Goal: Task Accomplishment & Management: Use online tool/utility

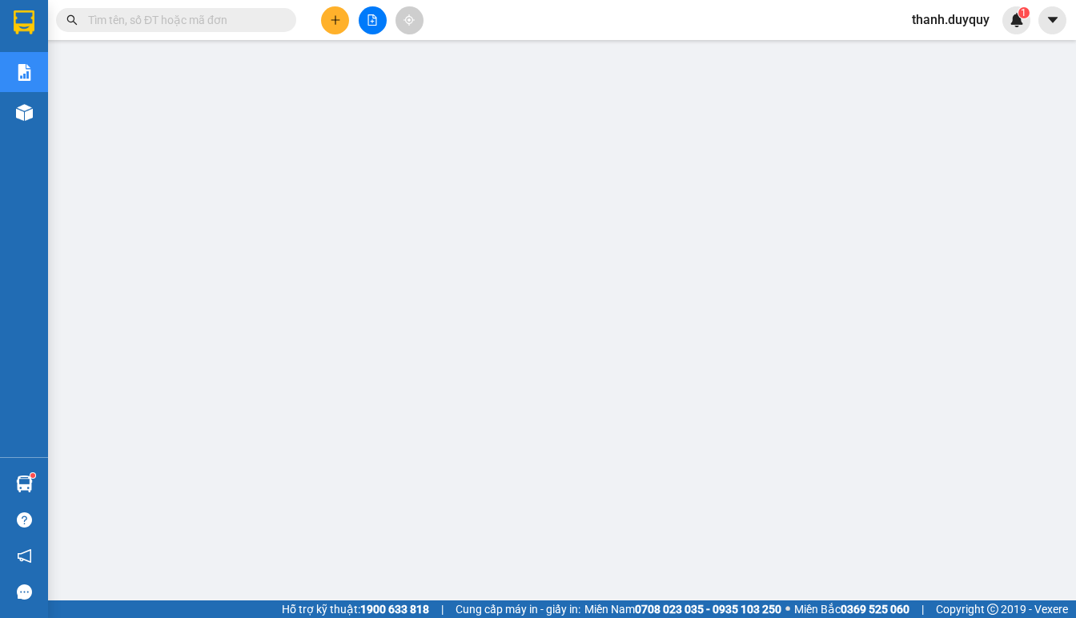
click at [943, 21] on span "thanh.duyquy" at bounding box center [950, 20] width 103 height 20
click at [945, 45] on span "Đăng xuất" at bounding box center [958, 50] width 70 height 18
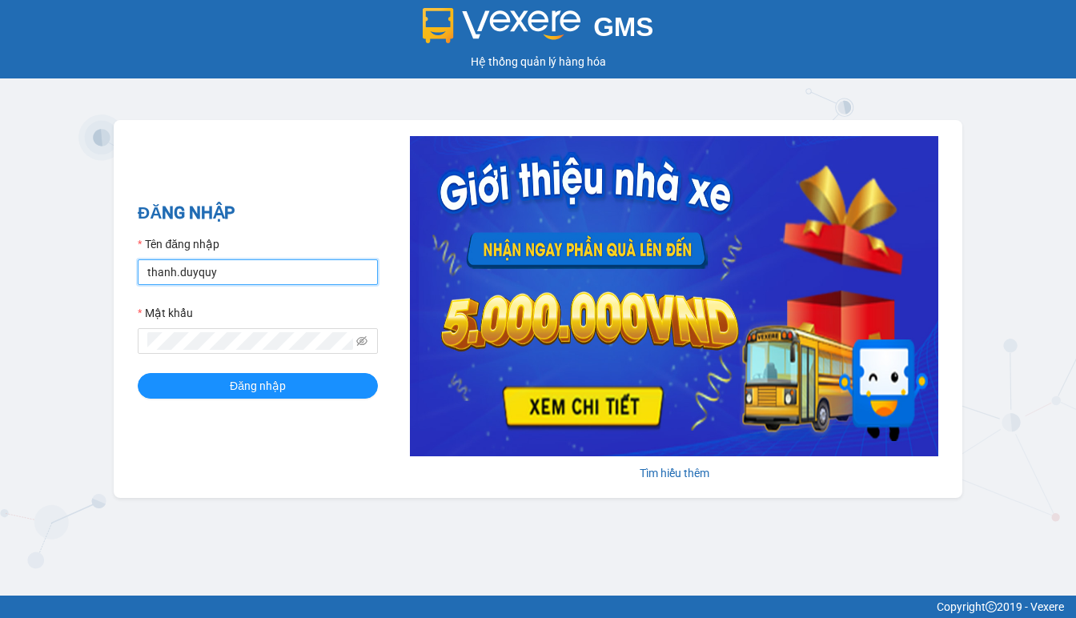
click at [212, 272] on input "thanh.duyquy" at bounding box center [258, 272] width 240 height 26
type input "thanh.thaochau"
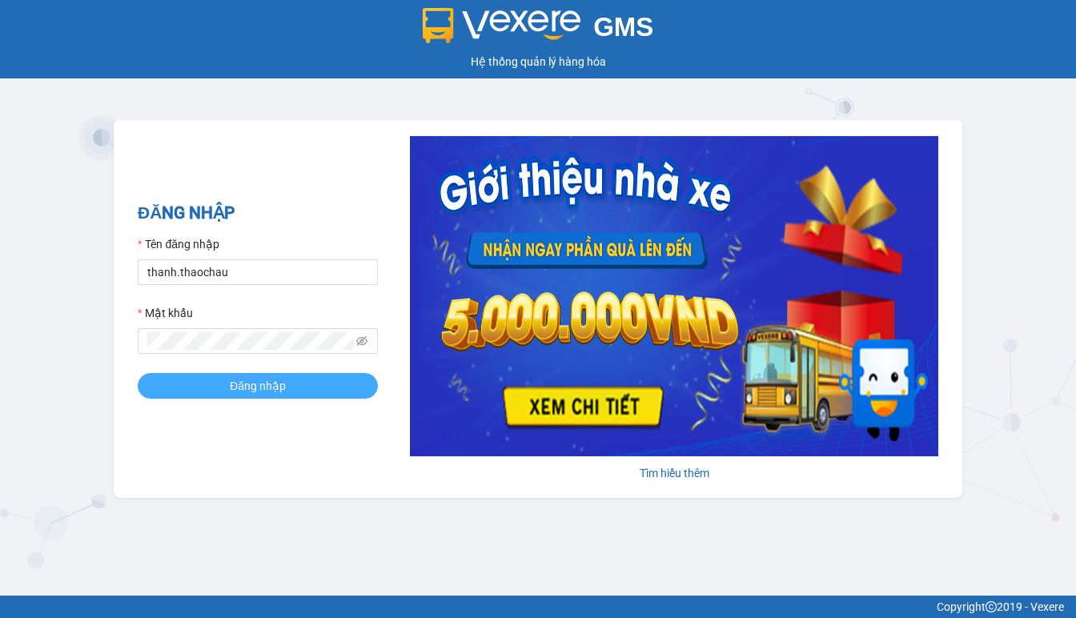
click at [248, 384] on span "Đăng nhập" at bounding box center [258, 386] width 56 height 18
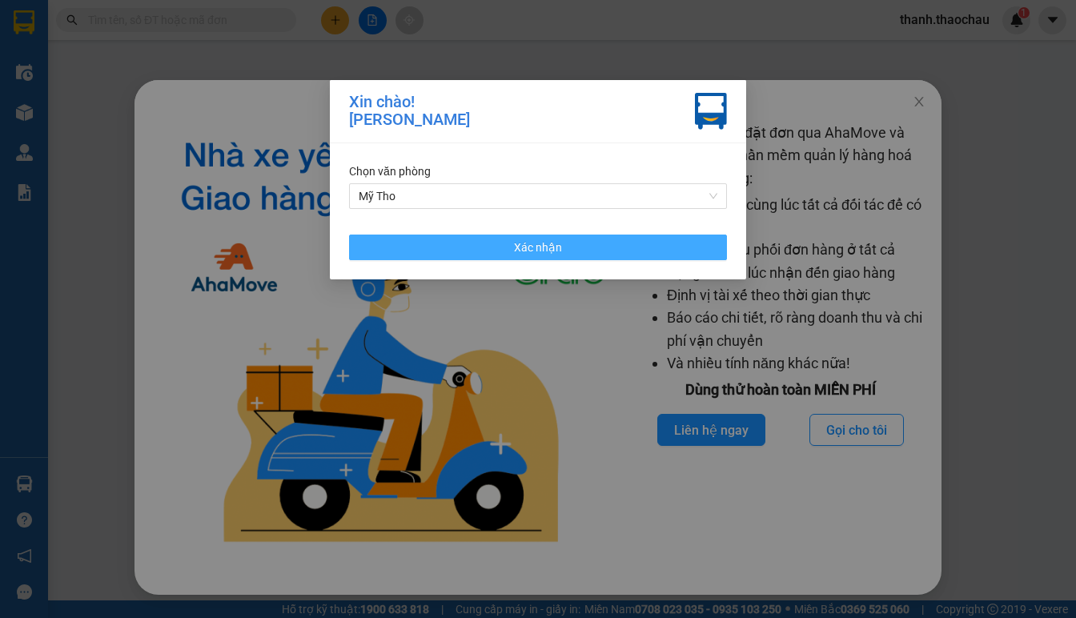
click at [533, 256] on span "Xác nhận" at bounding box center [538, 248] width 48 height 18
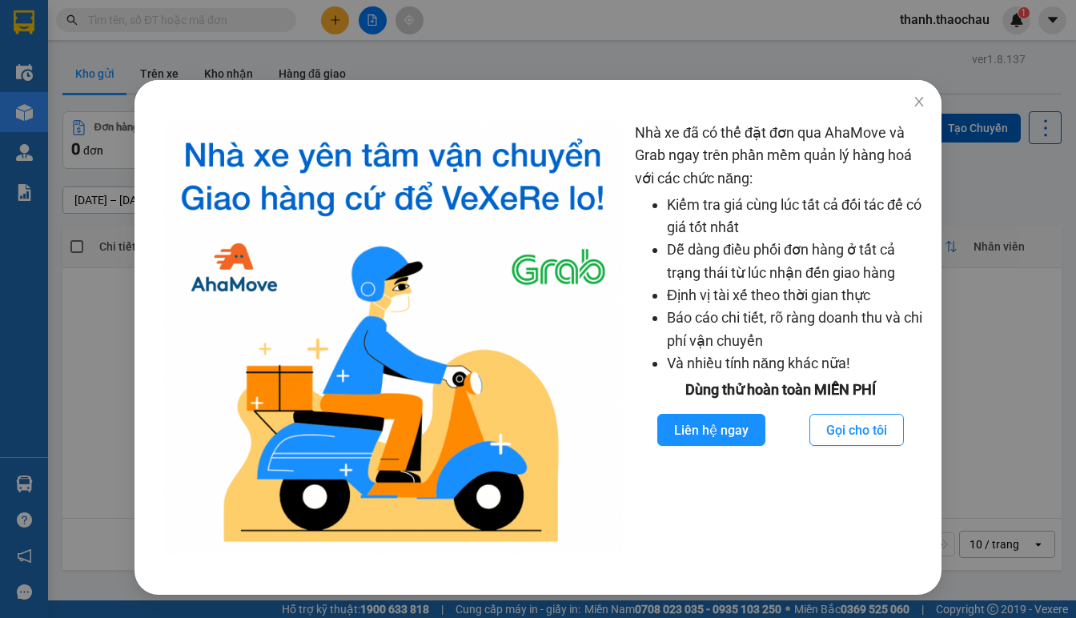
drag, startPoint x: 1009, startPoint y: 420, endPoint x: 982, endPoint y: 410, distance: 29.2
click at [1006, 423] on div "Nhà xe đã có thể đặt đơn qua AhaMove và Grab ngay trên phần mềm quản lý hàng ho…" at bounding box center [538, 309] width 1076 height 618
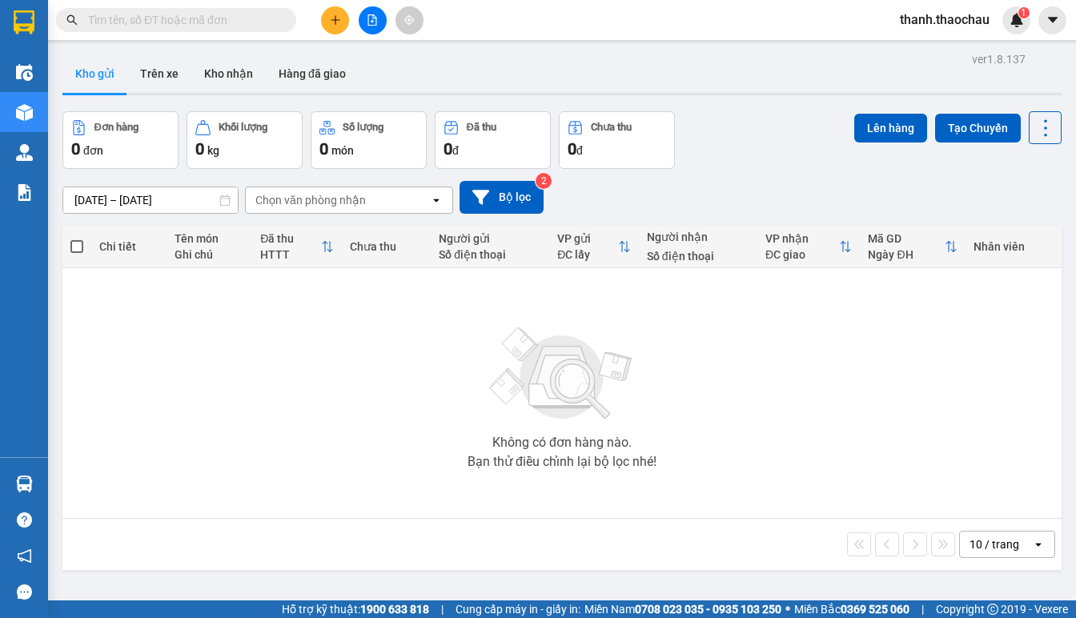
click at [203, 26] on input "text" at bounding box center [182, 20] width 189 height 18
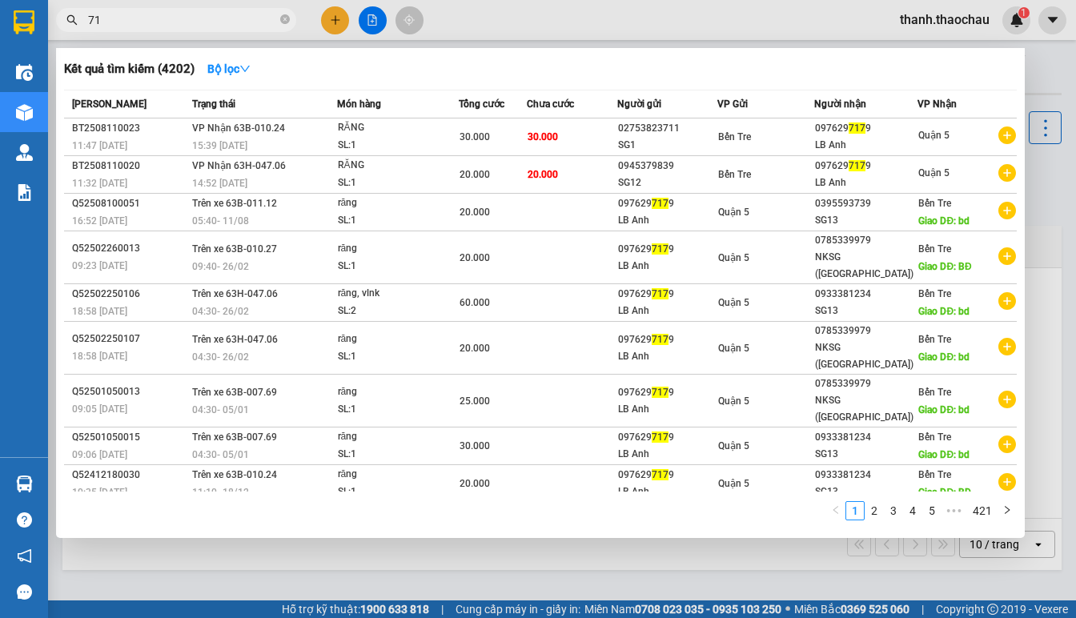
type input "7"
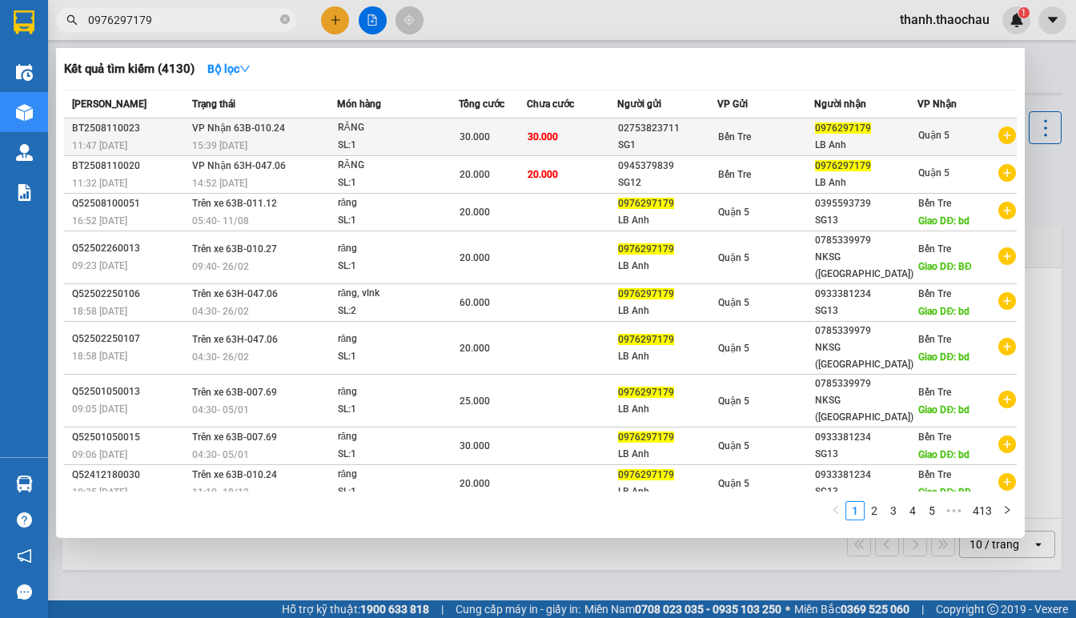
type input "0976297179"
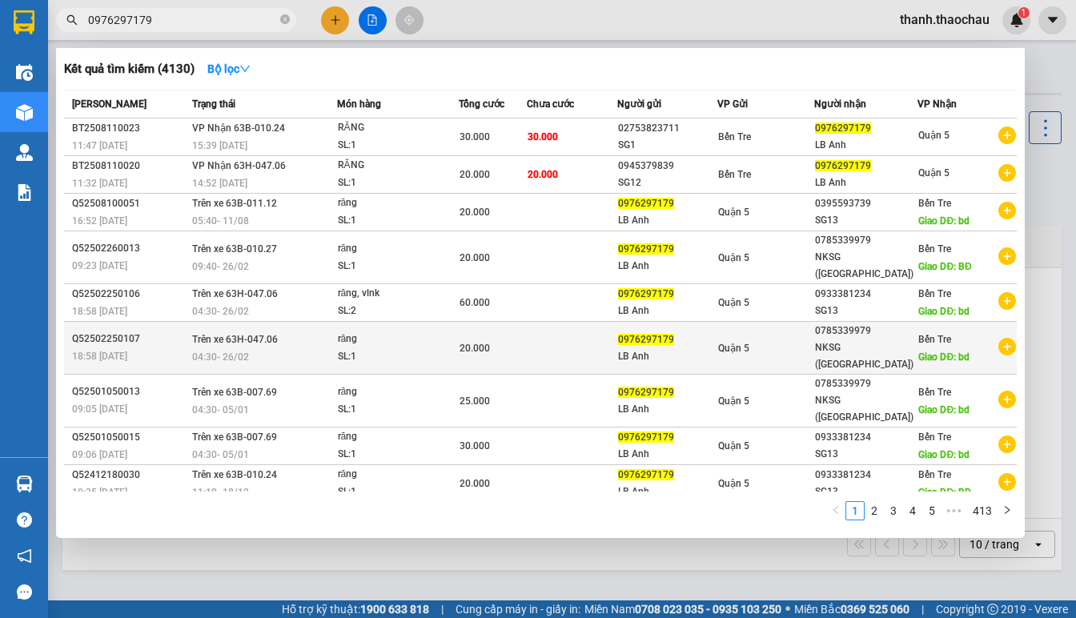
drag, startPoint x: 83, startPoint y: 130, endPoint x: 459, endPoint y: 330, distance: 425.7
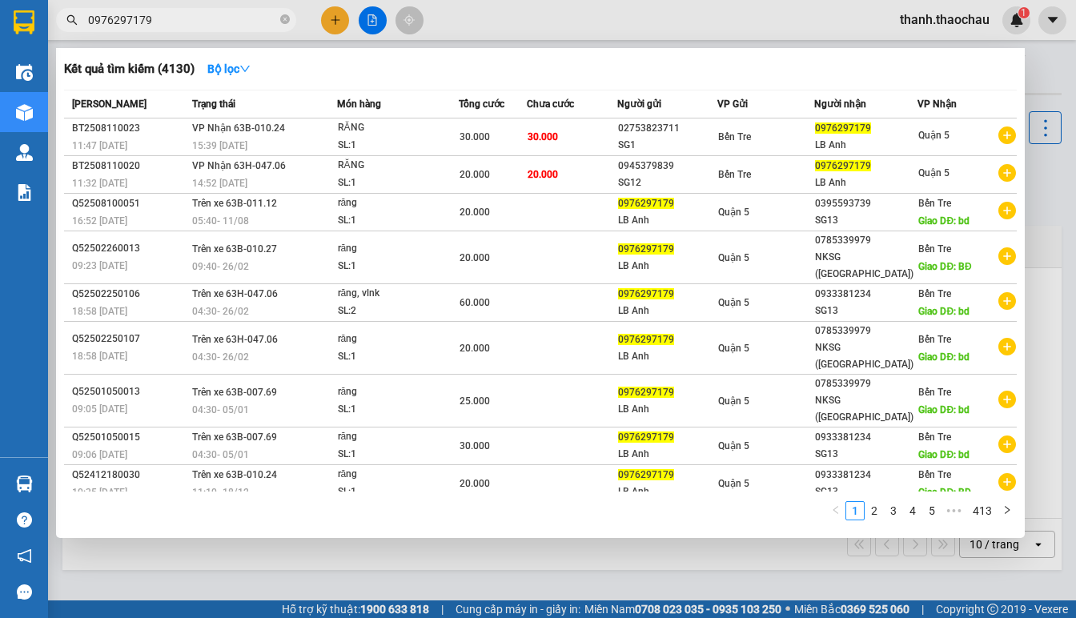
drag, startPoint x: 459, startPoint y: 330, endPoint x: 386, endPoint y: 423, distance: 118.1
click at [394, 466] on div "răng" at bounding box center [398, 475] width 120 height 18
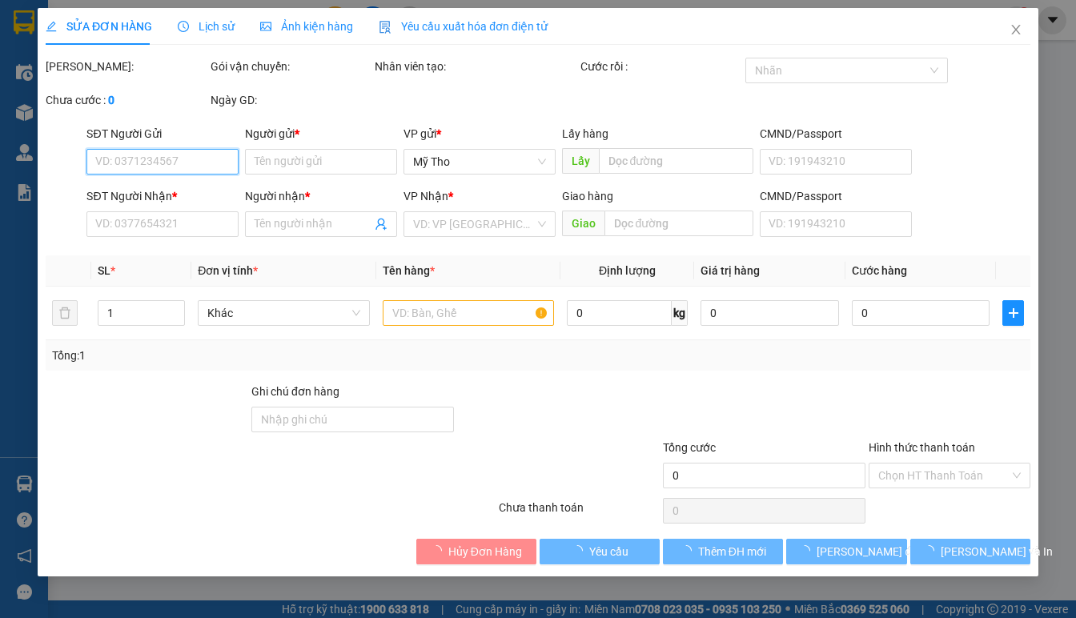
type input "0976297179"
type input "LB Anh"
type input "0933381234"
type input "SG13"
type input "BD"
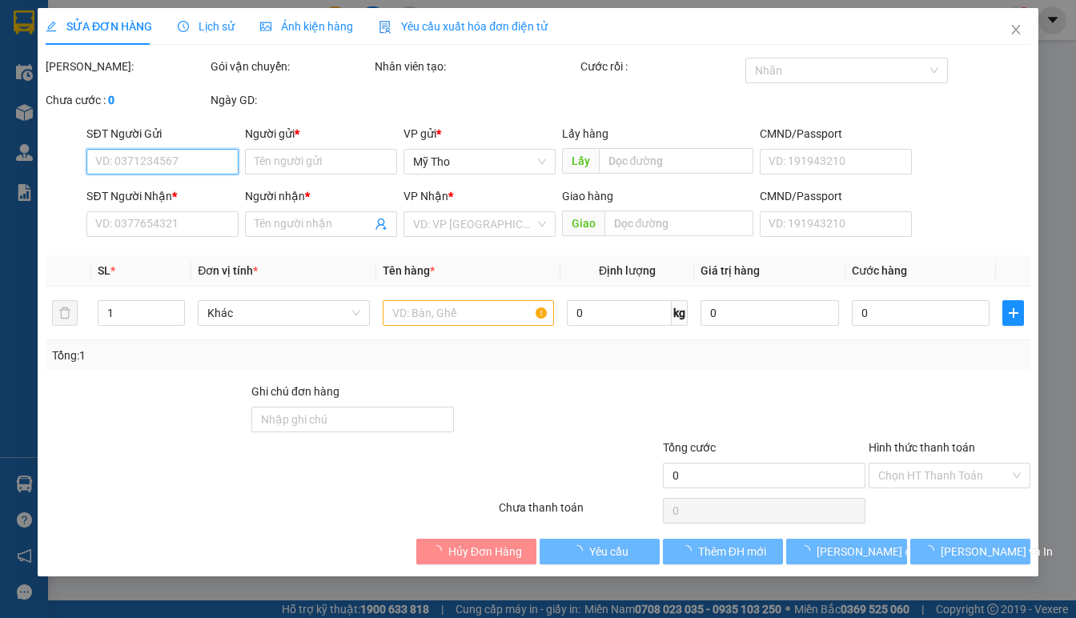
type input "20.000"
type input "0"
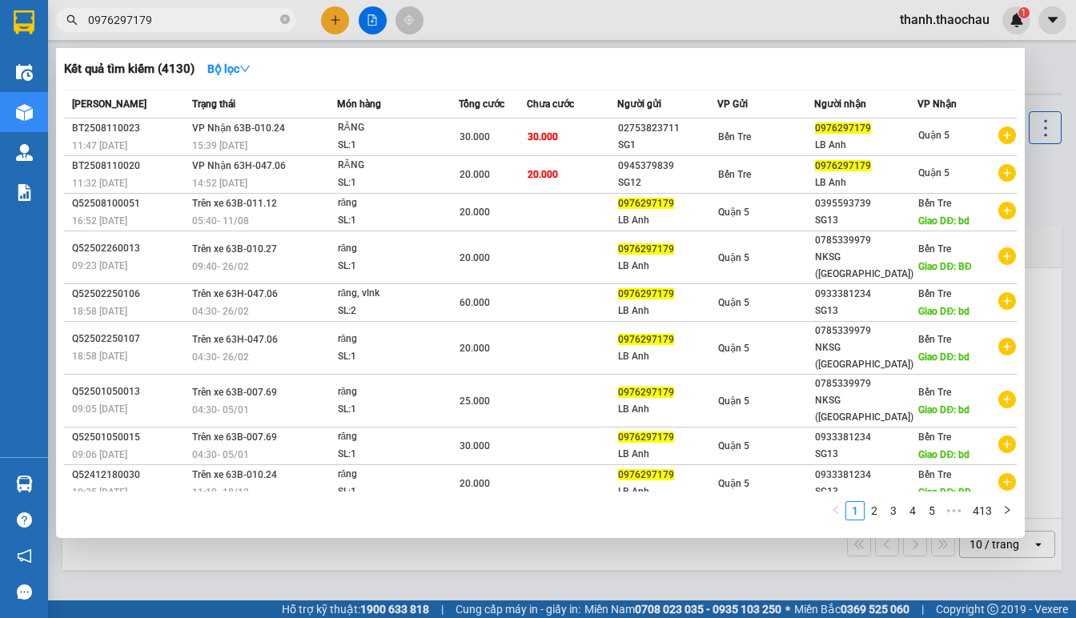
click at [199, 17] on input "0976297179" at bounding box center [182, 20] width 189 height 18
click at [1000, 543] on div at bounding box center [538, 309] width 1076 height 618
click at [160, 14] on input "0976297179" at bounding box center [182, 20] width 189 height 18
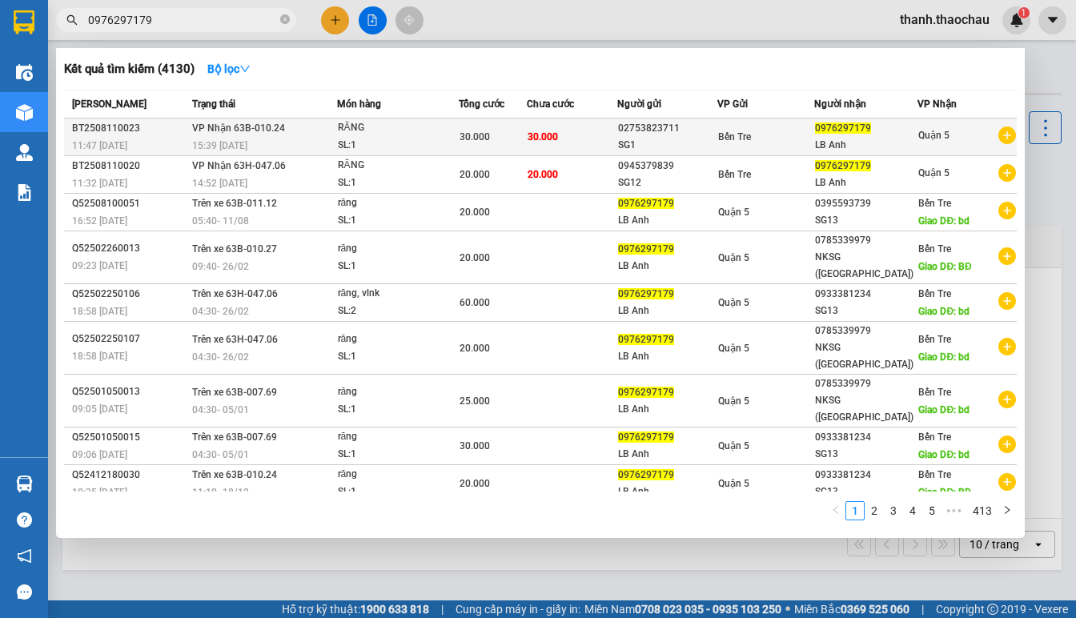
click at [77, 140] on span "11:47 [DATE]" at bounding box center [99, 145] width 55 height 11
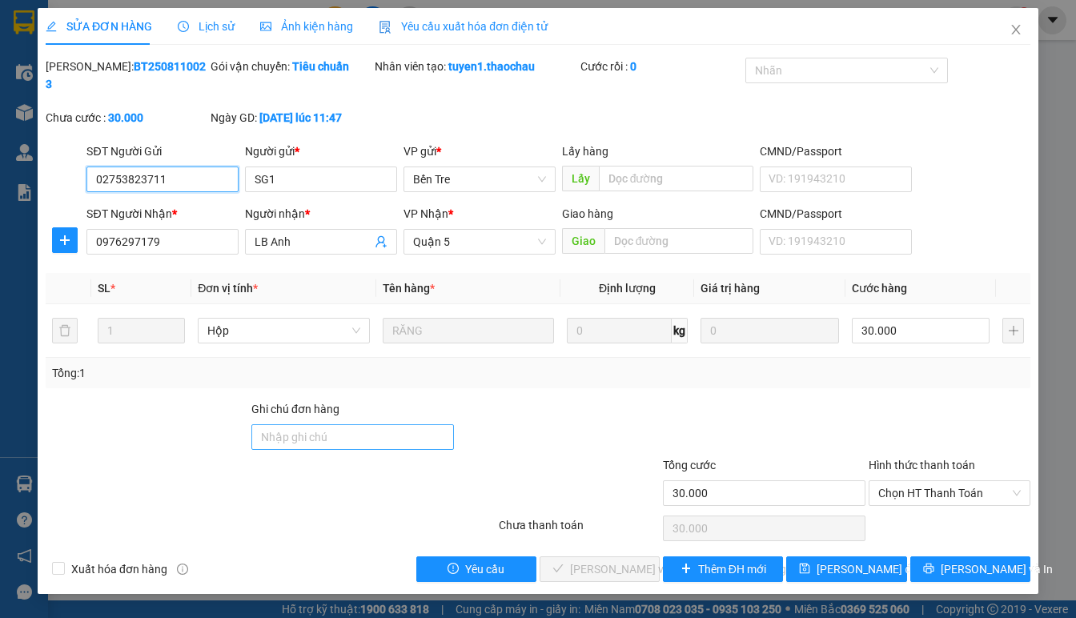
type input "02753823711"
type input "SG1"
type input "0976297179"
type input "LB Anh"
type input "30.000"
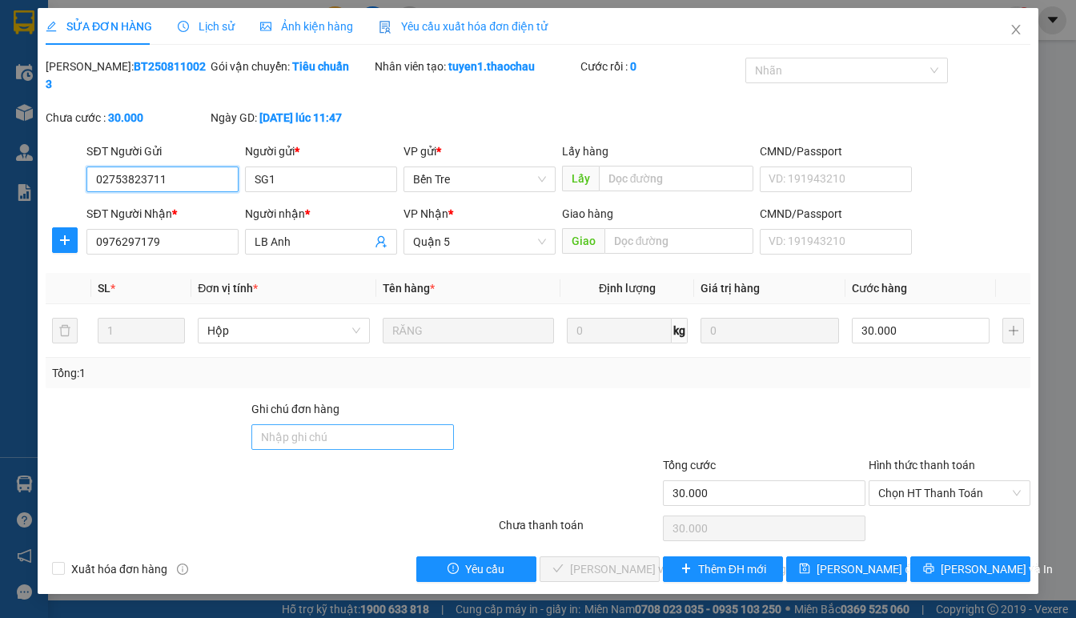
type input "30.000"
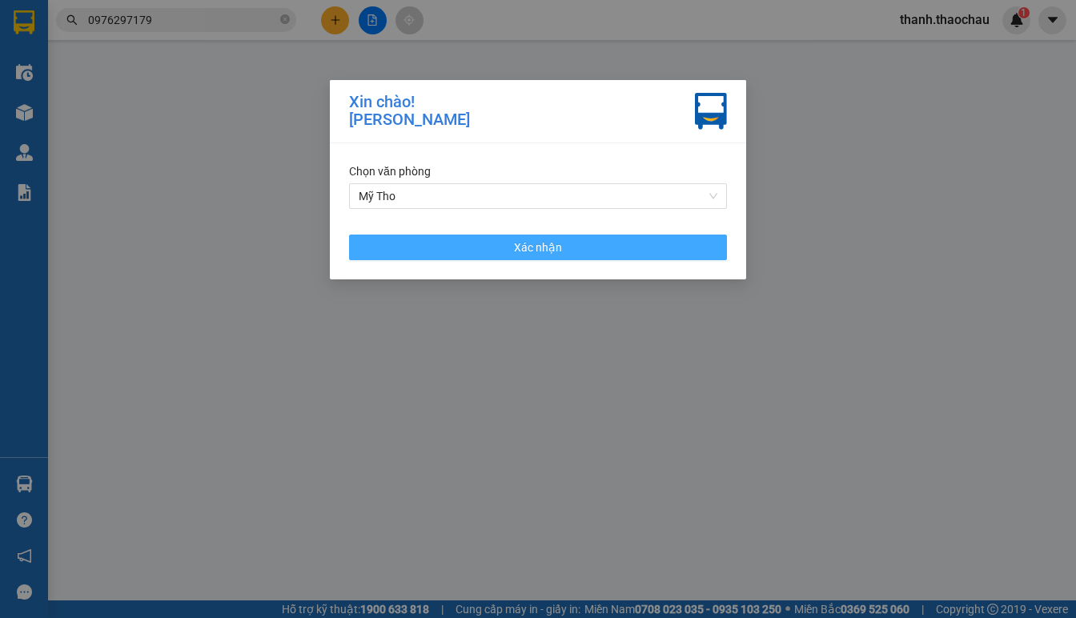
click at [540, 245] on span "Xác nhận" at bounding box center [538, 248] width 48 height 18
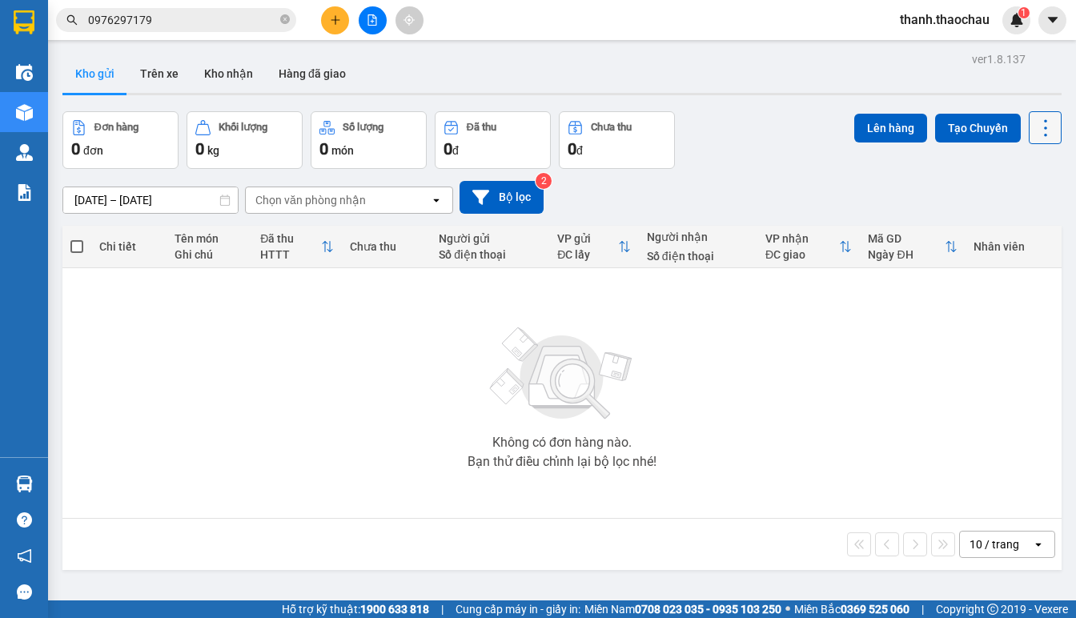
click at [1035, 126] on icon at bounding box center [1046, 128] width 22 height 22
click at [791, 199] on div "[DATE] – [DATE] Press the down arrow key to interact with the calendar and sele…" at bounding box center [562, 197] width 1000 height 33
click at [157, 20] on input "0976297179" at bounding box center [182, 20] width 189 height 18
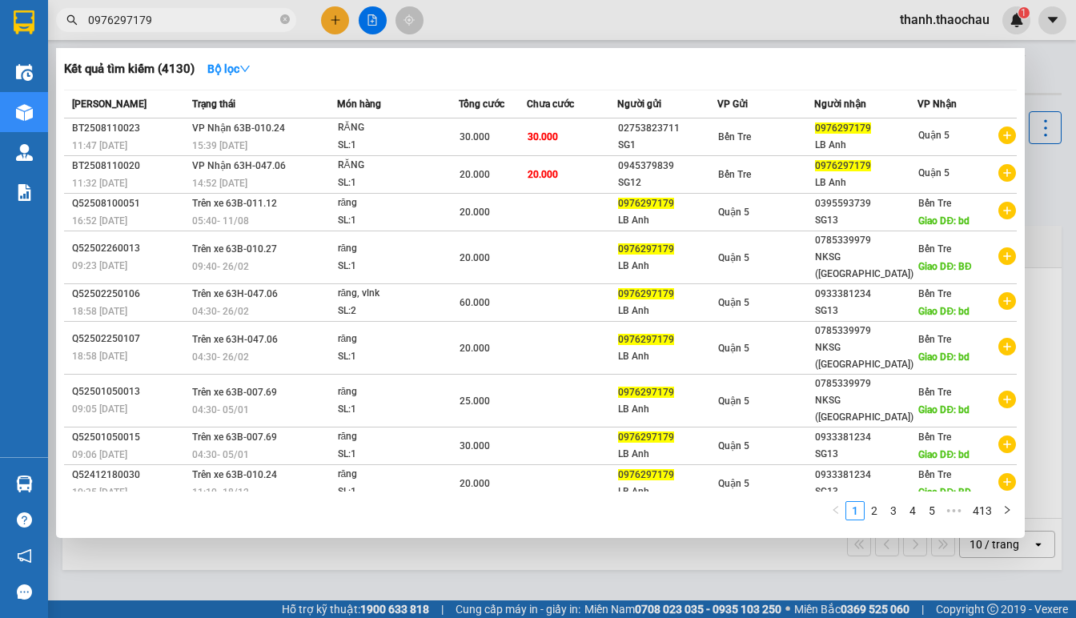
click at [445, 530] on div "Kết quả [PERSON_NAME] ( 4130 ) Bộ lọc Mã ĐH Trạng thái Món hàng [PERSON_NAME] […" at bounding box center [540, 293] width 969 height 490
click at [200, 11] on input "0976297179" at bounding box center [182, 20] width 189 height 18
